Goal: Task Accomplishment & Management: Use online tool/utility

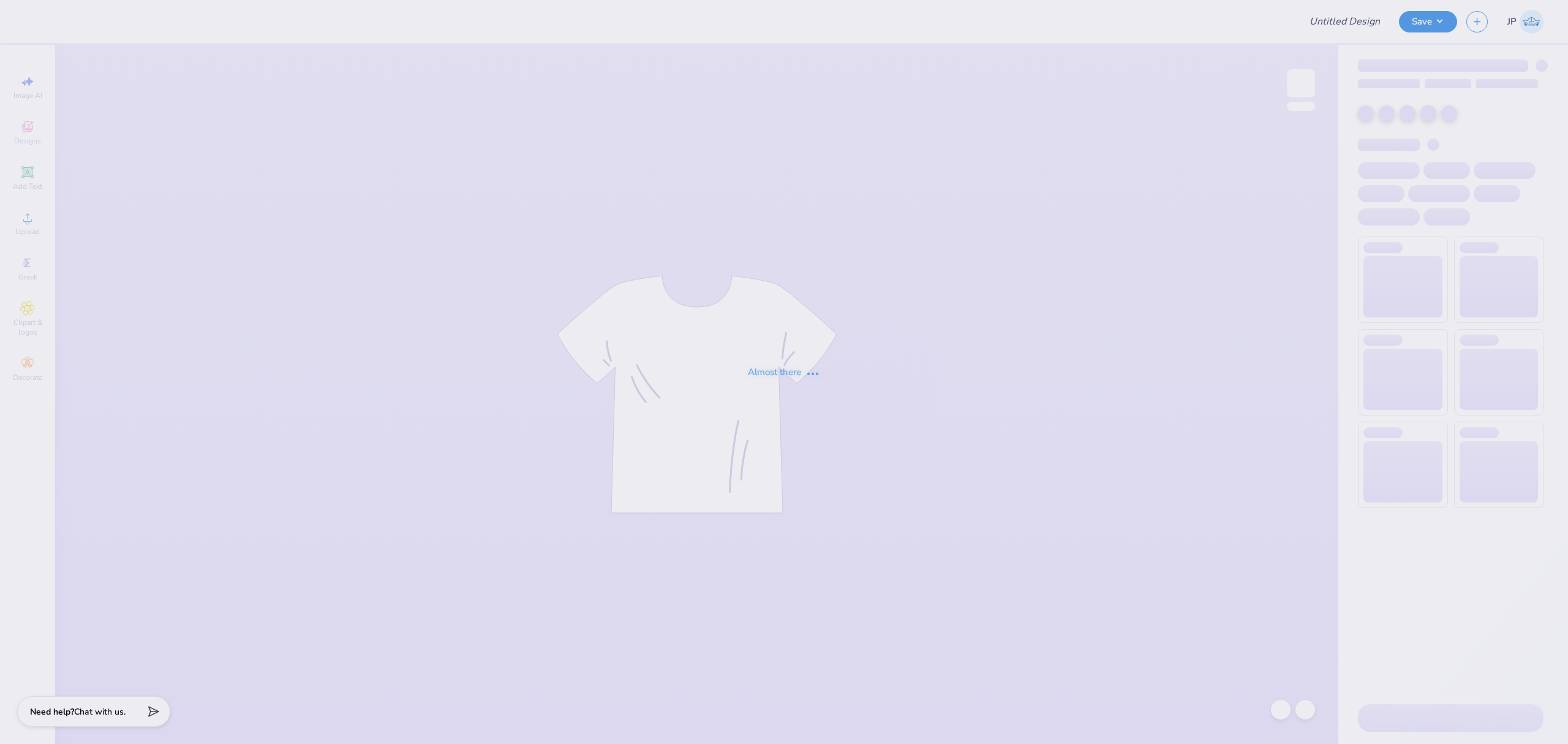
type input "The [GEOGRAPHIC_DATA][US_STATE] : [PERSON_NAME]"
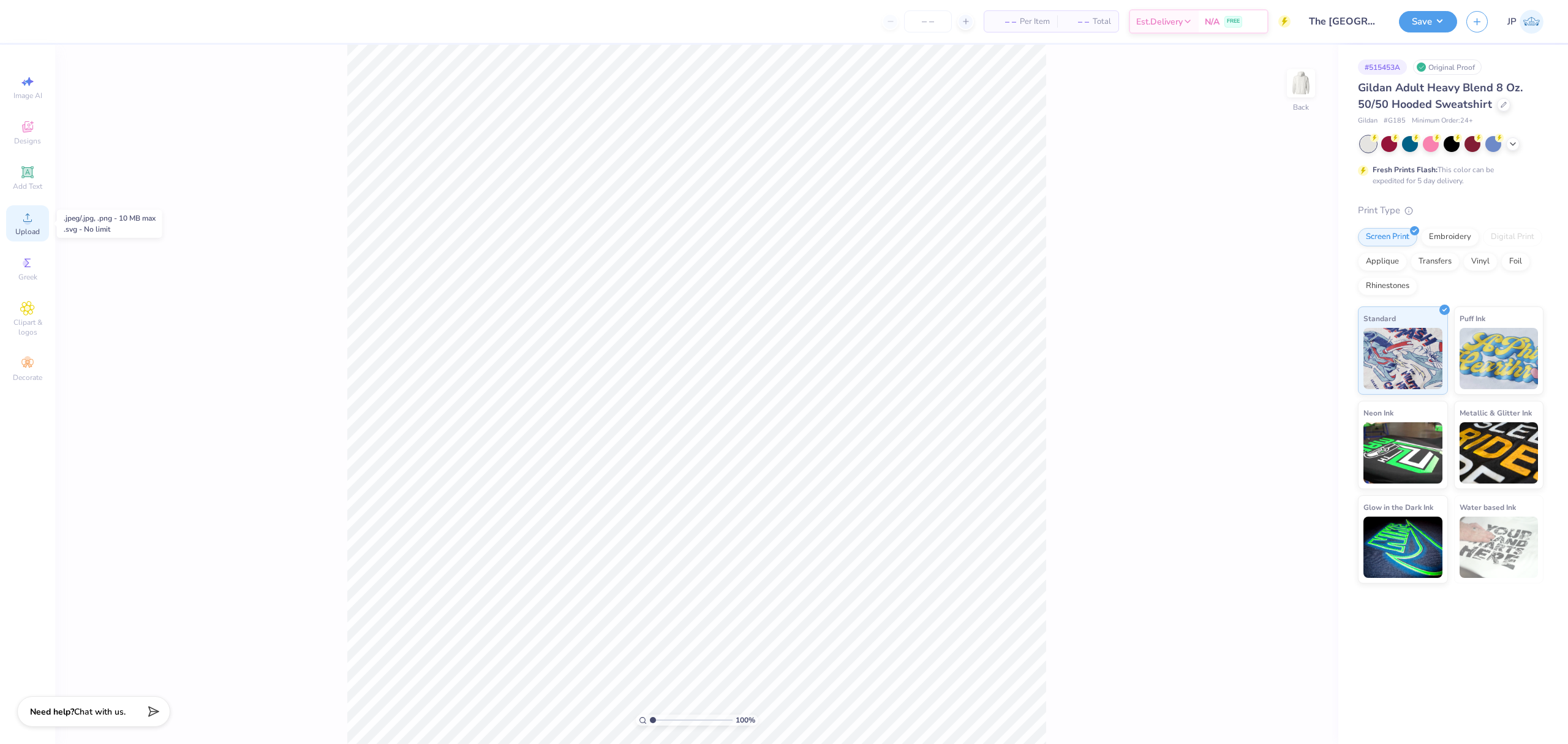
click at [33, 221] on icon at bounding box center [27, 217] width 14 height 14
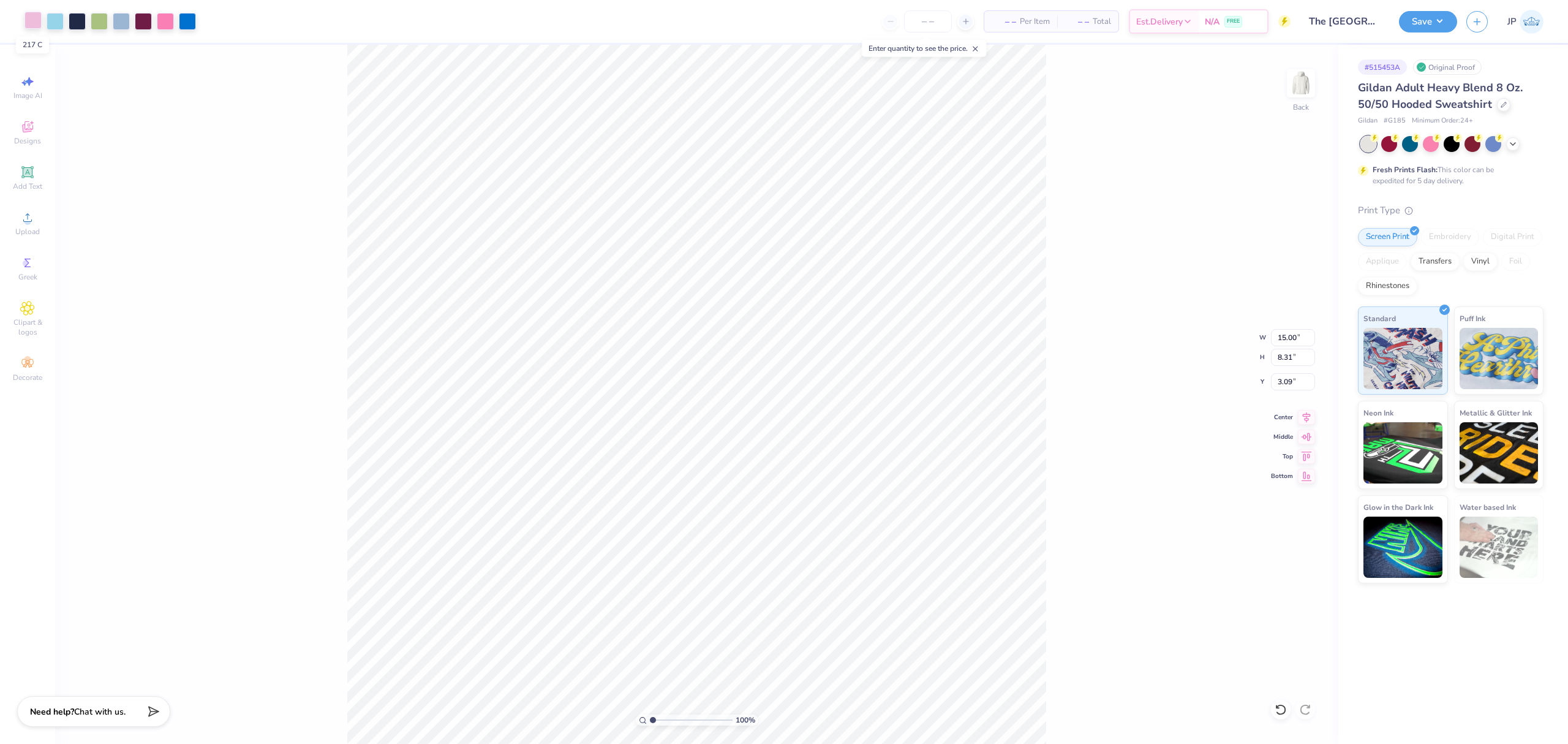
click at [34, 20] on div at bounding box center [33, 20] width 17 height 17
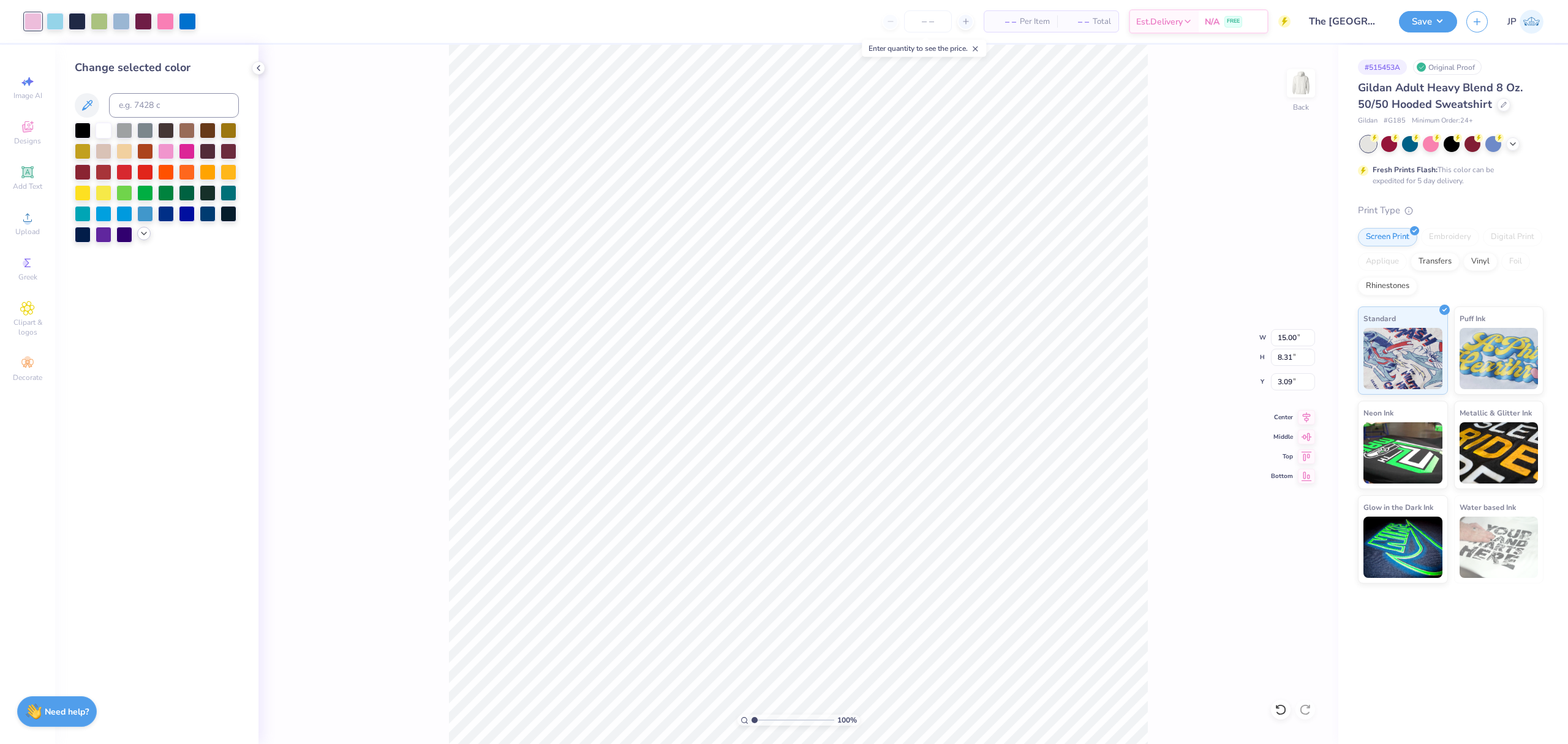
click at [147, 233] on icon at bounding box center [144, 233] width 10 height 10
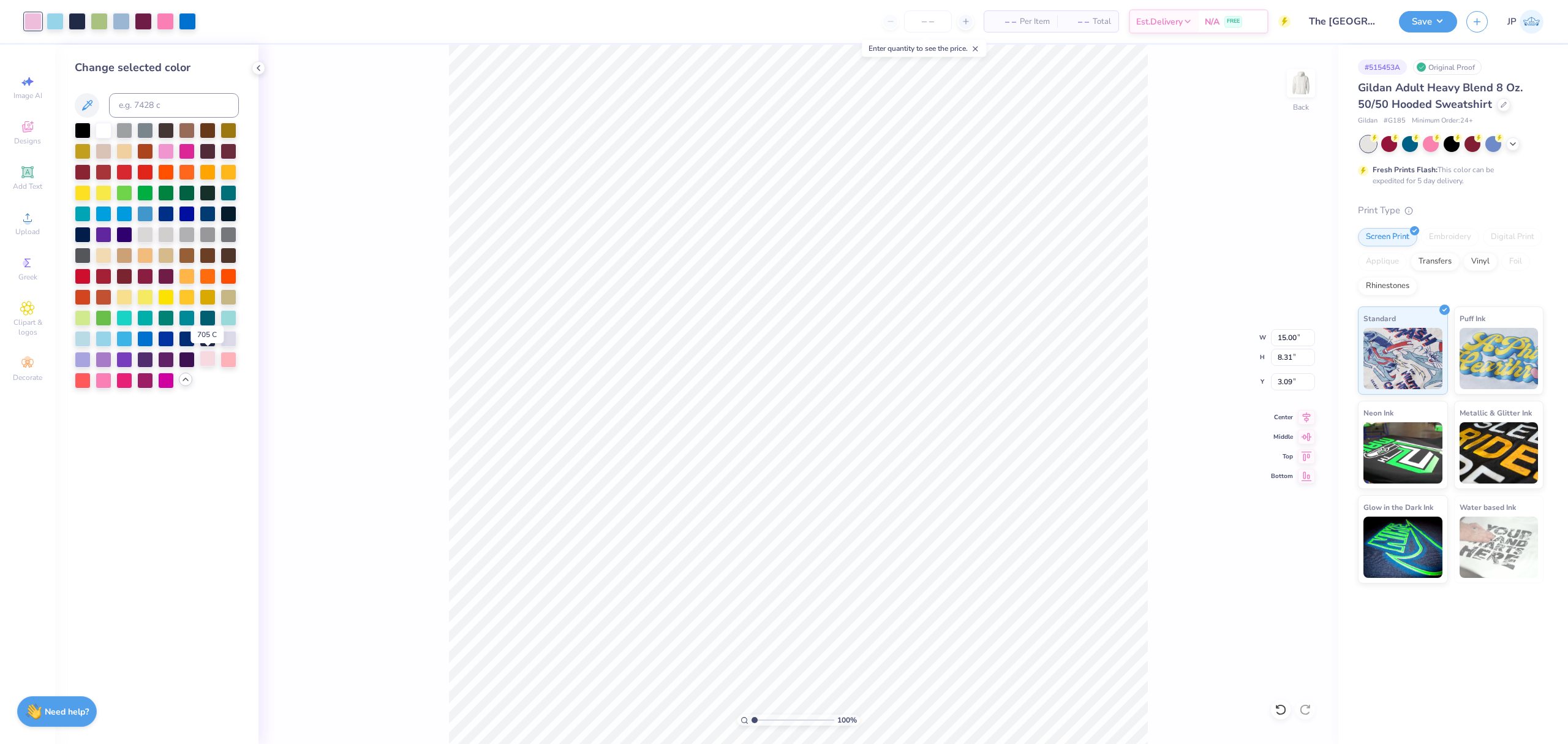
click at [206, 363] on div at bounding box center [207, 358] width 16 height 16
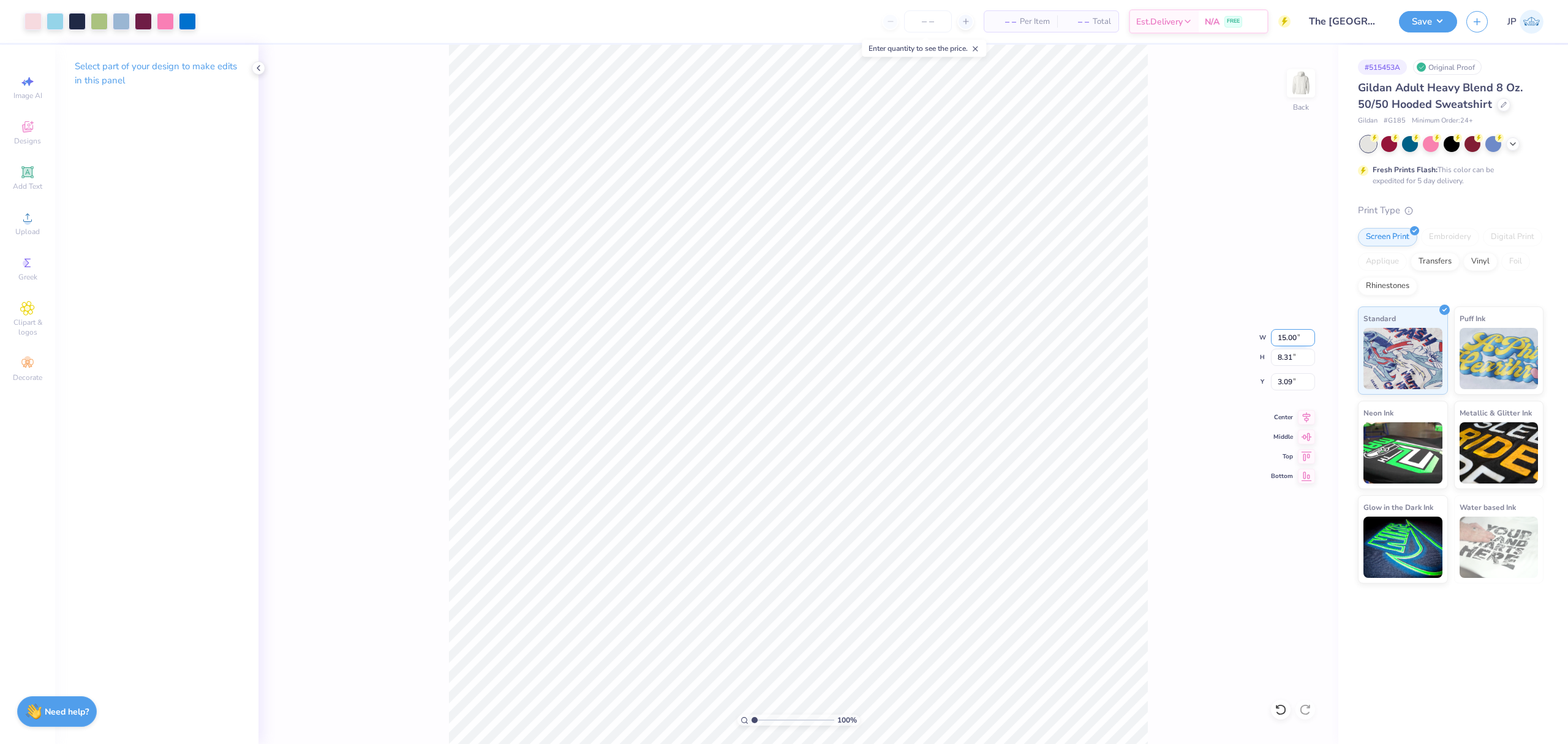
click at [1301, 331] on input "15.00" at bounding box center [1293, 337] width 44 height 17
click at [1299, 331] on input "15.00" at bounding box center [1293, 337] width 44 height 17
type input "12.00"
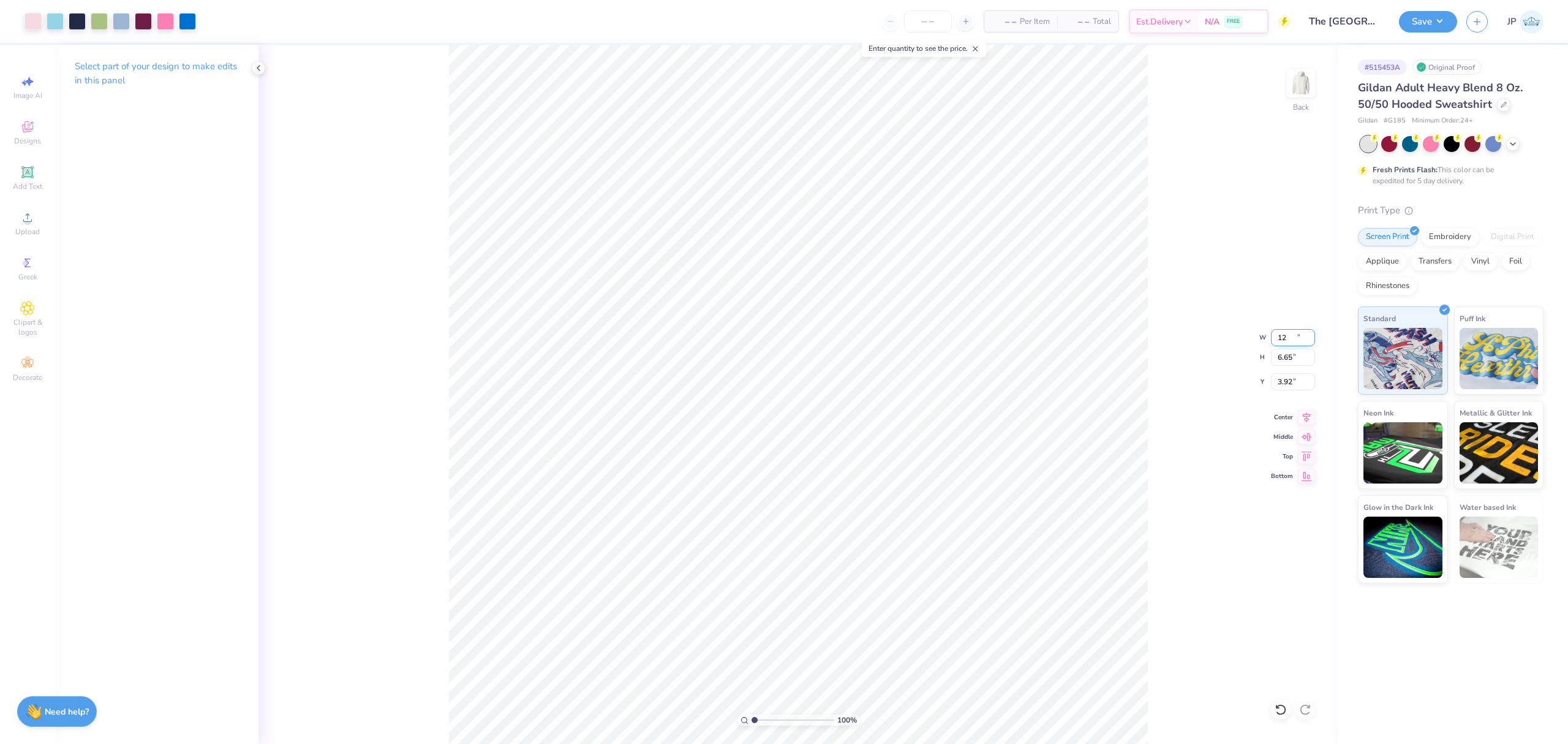
type input "6.65"
click at [1294, 380] on input "3.92" at bounding box center [1293, 381] width 44 height 17
click at [1295, 380] on input "3.92" at bounding box center [1293, 381] width 44 height 17
type input "3.00"
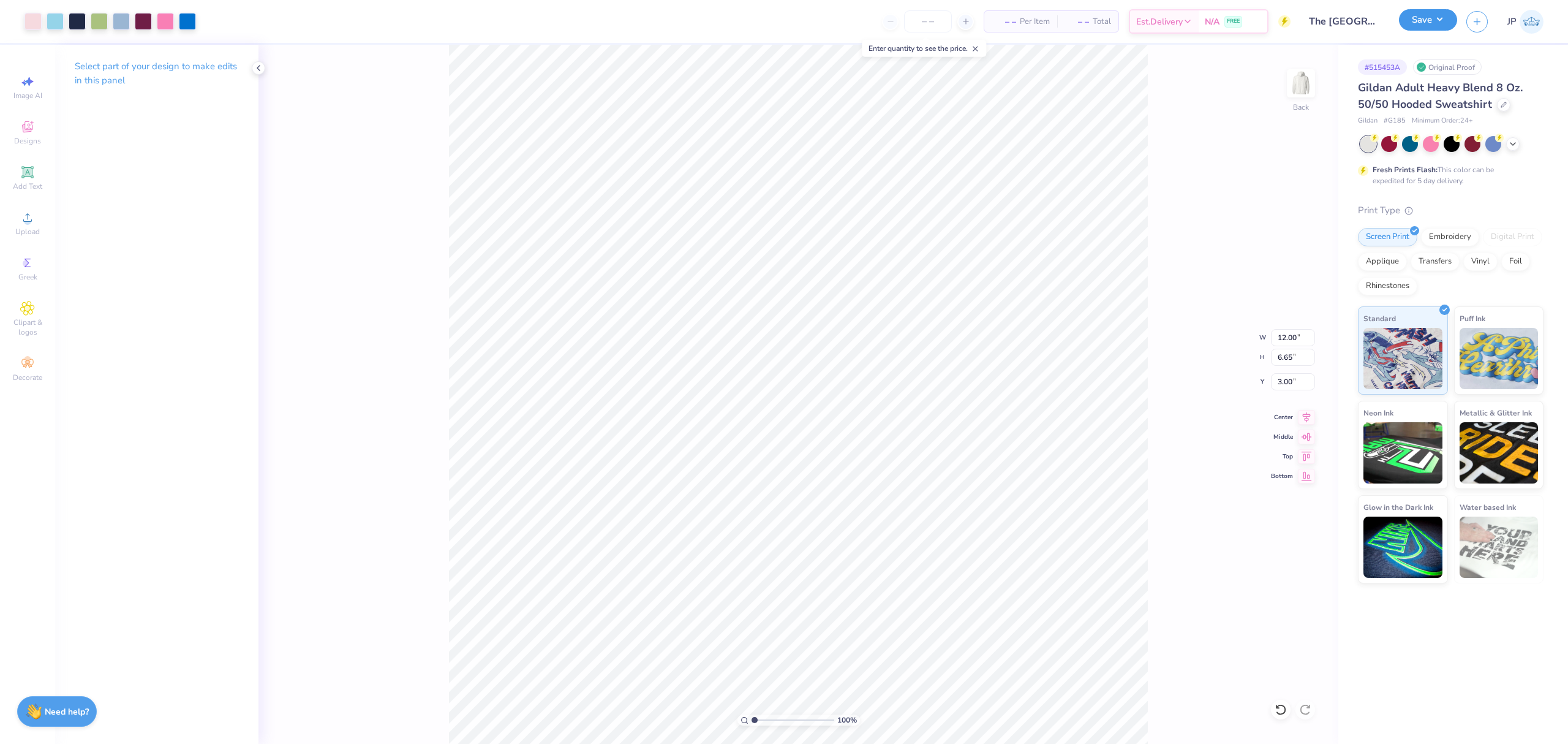
click at [1442, 22] on button "Save" at bounding box center [1428, 20] width 58 height 21
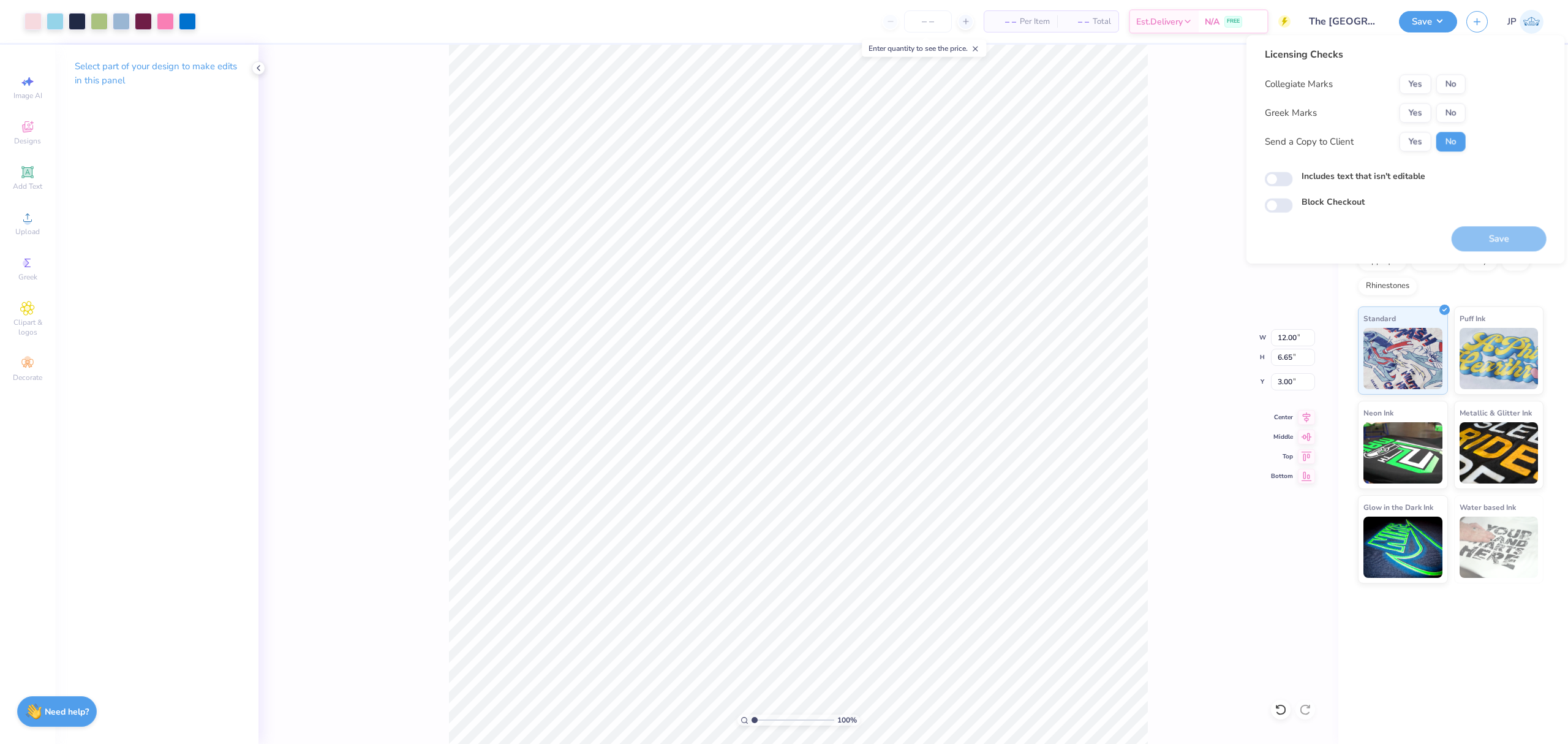
click at [1452, 113] on button "No" at bounding box center [1451, 113] width 29 height 20
click at [1437, 79] on button "No" at bounding box center [1451, 84] width 29 height 20
click at [1485, 228] on button "Save" at bounding box center [1499, 238] width 95 height 25
